Goal: Task Accomplishment & Management: Use online tool/utility

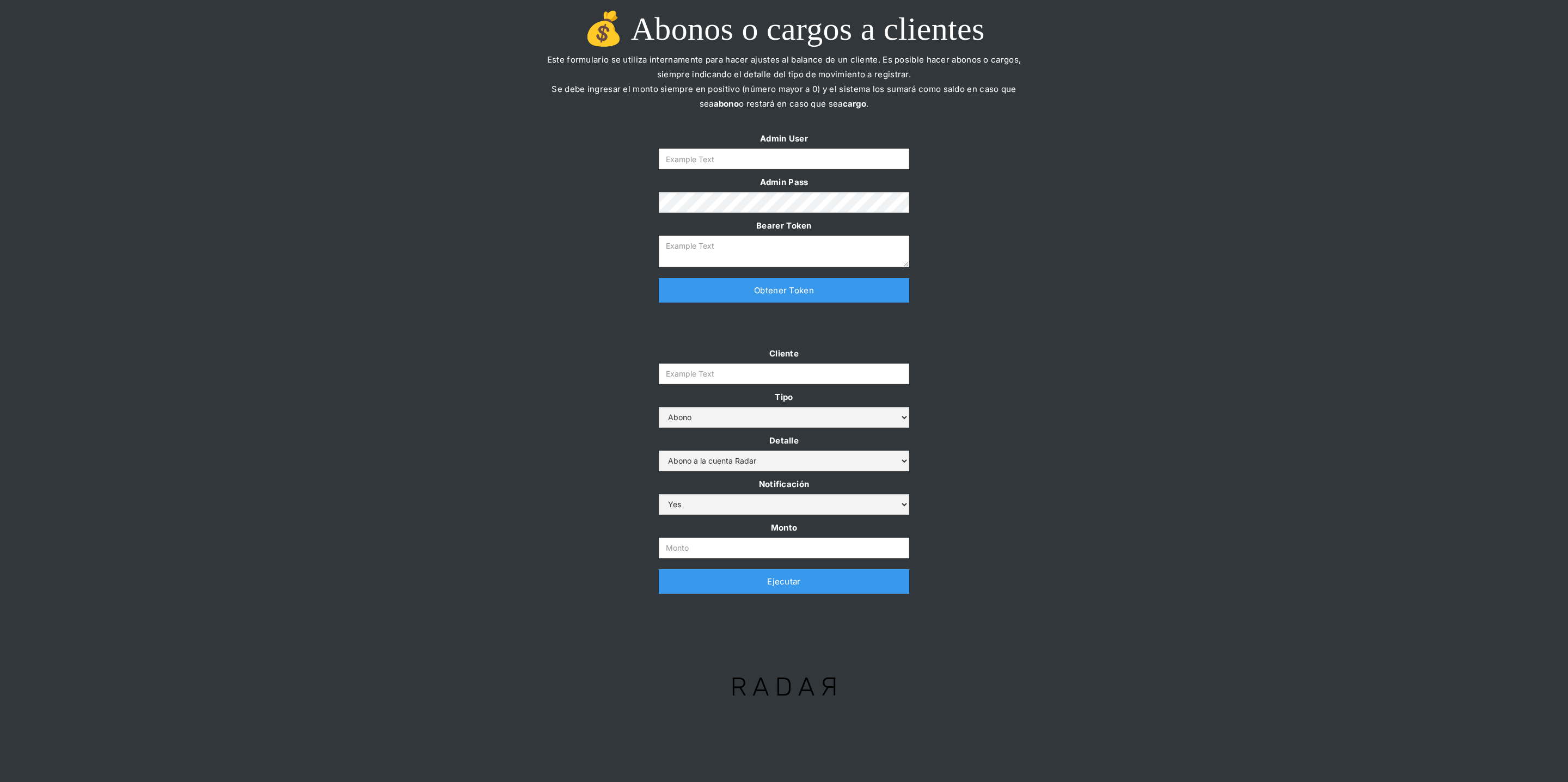
click at [759, 147] on form "Admin User Admin Pass Bearer Token" at bounding box center [784, 199] width 250 height 136
click at [759, 155] on input "Form" at bounding box center [784, 159] width 250 height 21
type input "[PERSON_NAME][EMAIL_ADDRESS][DOMAIN_NAME]"
click at [722, 289] on link "Obtener Token" at bounding box center [784, 290] width 250 height 24
type textarea "[SECURITY_DATA]"
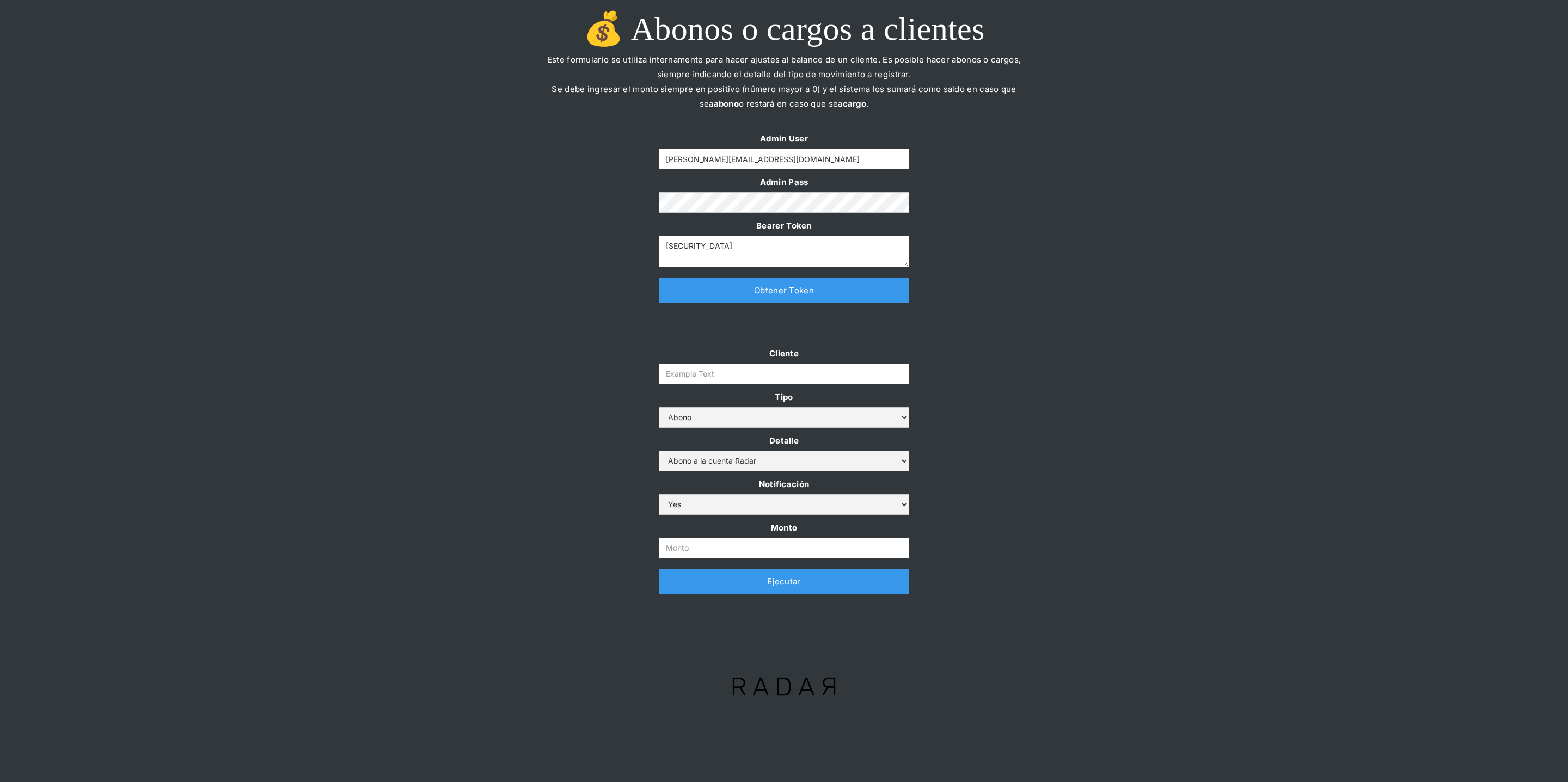
click at [696, 375] on input "Cliente" at bounding box center [784, 373] width 250 height 21
paste input "prontopaga"
type input "prontopaga"
click at [521, 372] on div "Cliente prontopaga Tipo Abono Cargo Detalle Abono a la cuenta Radar Devolución …" at bounding box center [784, 476] width 1568 height 258
click at [690, 537] on form "Cliente prontopaga Tipo Abono Cargo Detalle Abono a la cuenta Radar Devolución …" at bounding box center [784, 452] width 250 height 212
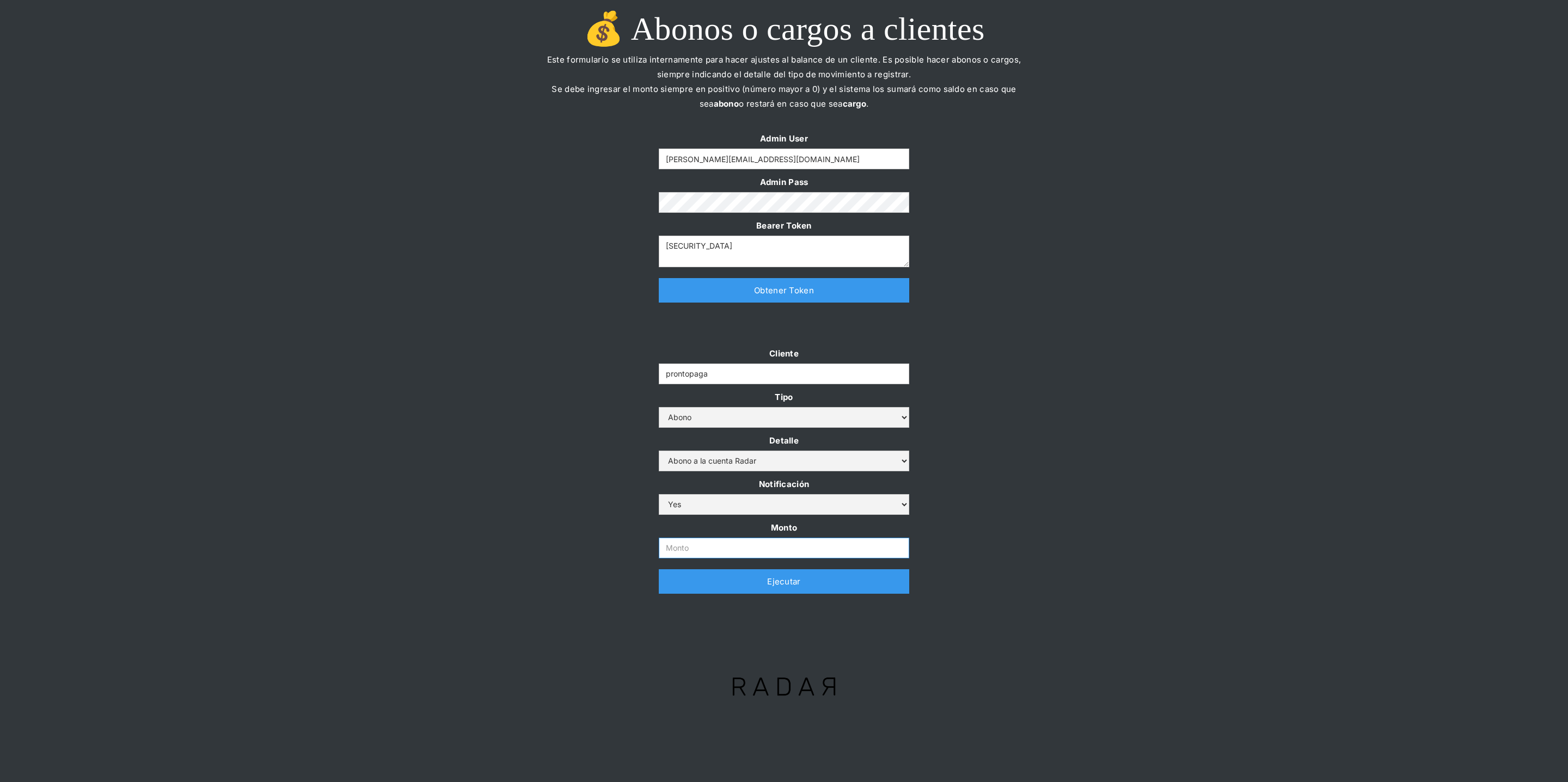
click at [692, 546] on input "Monto" at bounding box center [784, 548] width 250 height 21
paste input "$1,000,000,000"
type input "1.000.000.000"
click at [480, 440] on div "Cliente prontopaga Tipo Abono Cargo Detalle Abono a la cuenta Radar Devolución …" at bounding box center [784, 476] width 1568 height 258
click at [670, 587] on link "Ejecutar" at bounding box center [784, 581] width 250 height 24
